Goal: Navigation & Orientation: Find specific page/section

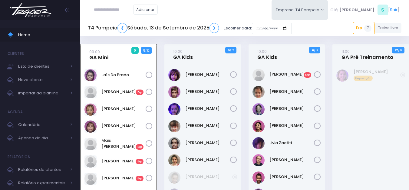
click at [42, 12] on img at bounding box center [31, 9] width 46 height 21
drag, startPoint x: 0, startPoint y: 0, endPoint x: 62, endPoint y: 2, distance: 62.1
click at [42, 12] on img at bounding box center [31, 9] width 46 height 21
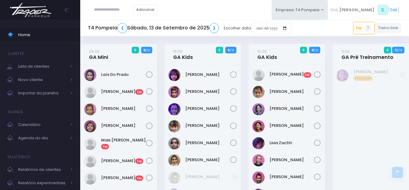
click at [35, 15] on img at bounding box center [31, 9] width 46 height 21
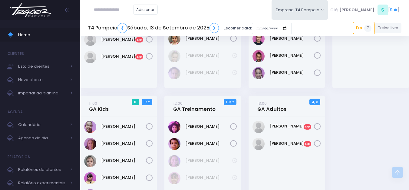
scroll to position [121, 0]
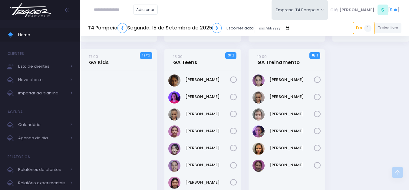
scroll to position [280, 0]
